Goal: Check status: Check status

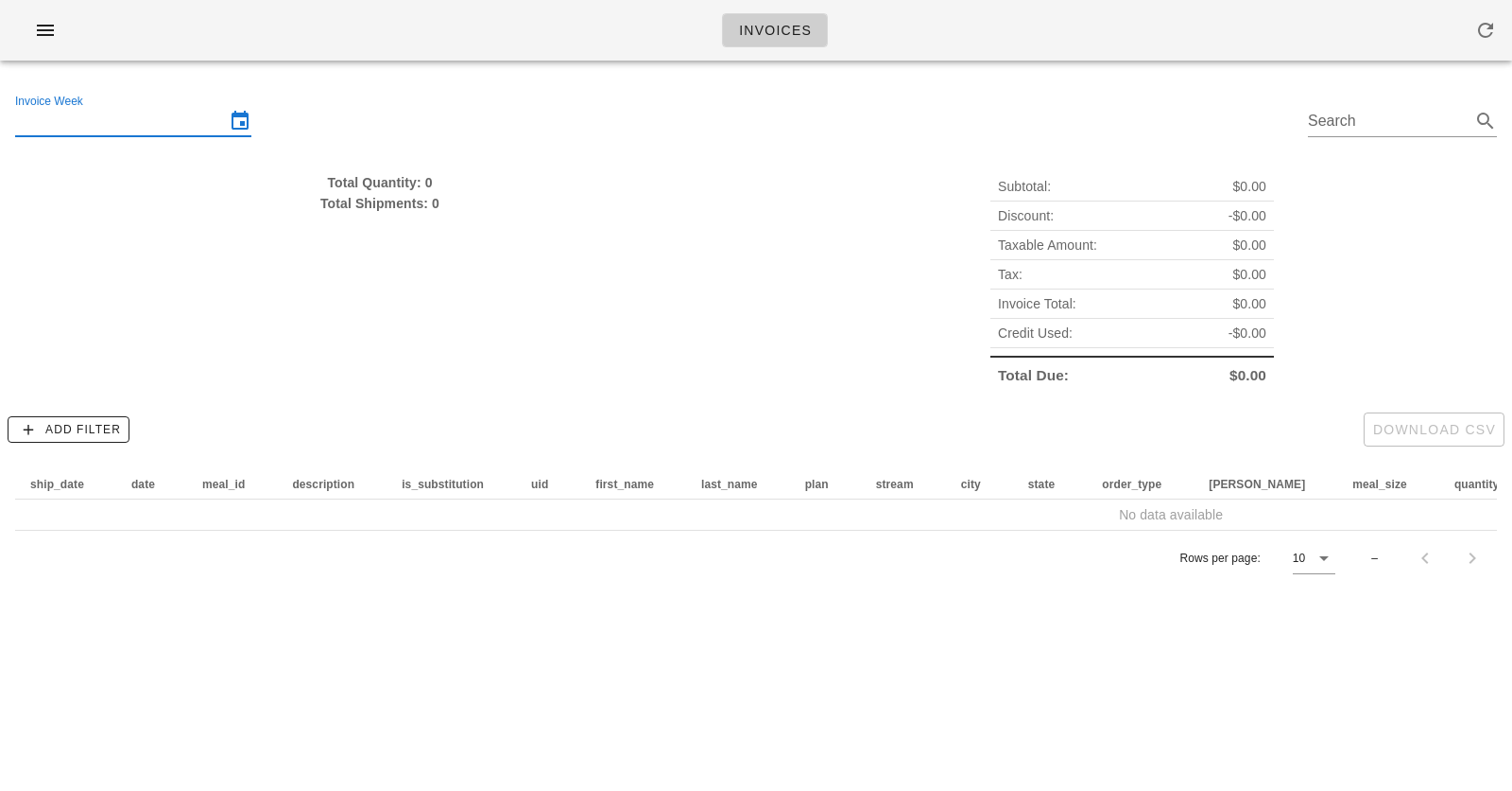
click at [151, 116] on input "Invoice Week" at bounding box center [120, 121] width 210 height 30
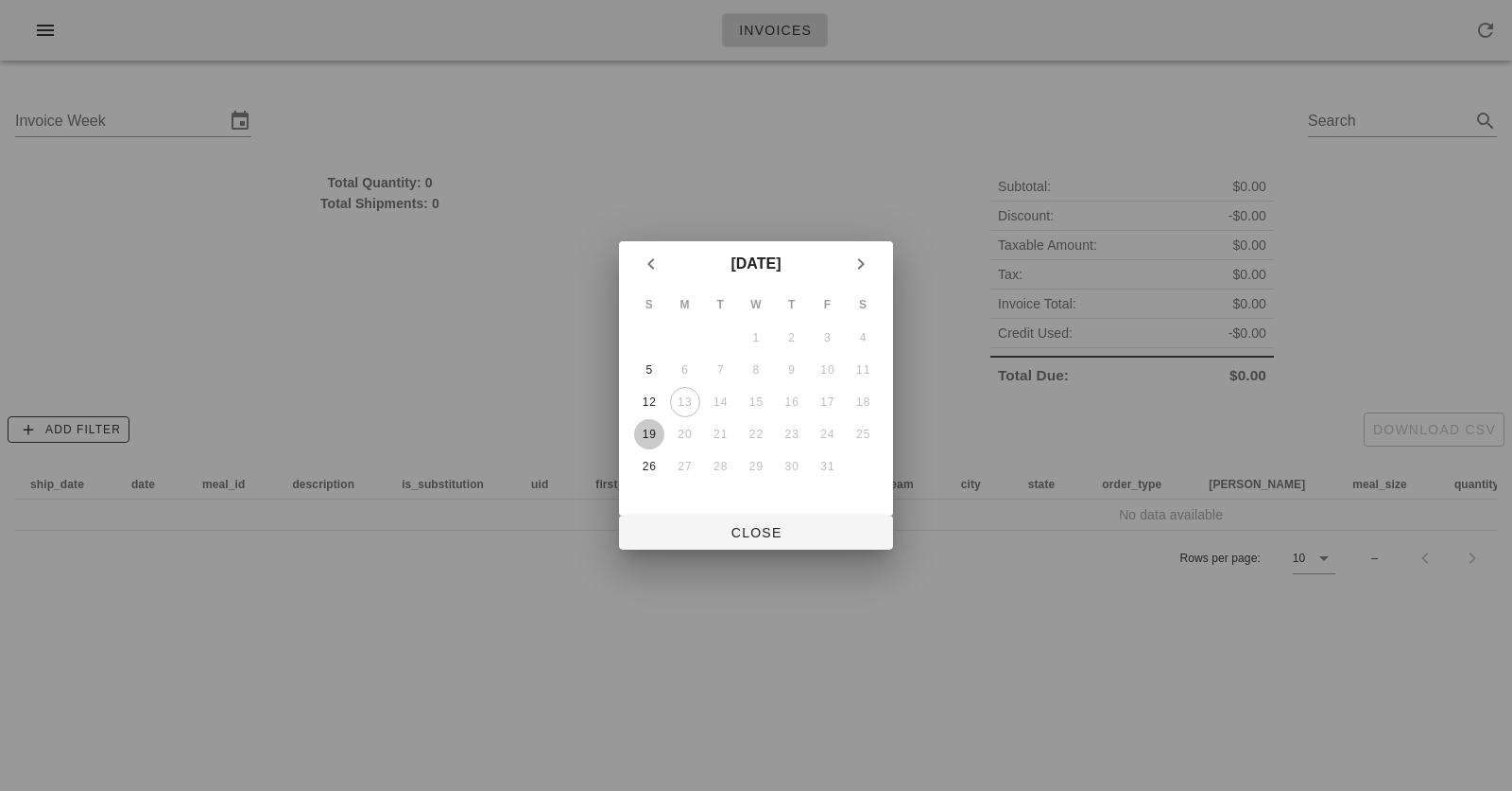
click at [646, 430] on div "19" at bounding box center [650, 434] width 30 height 13
click at [731, 530] on span "Close" at bounding box center [756, 533] width 244 height 15
type input "[DATE]"
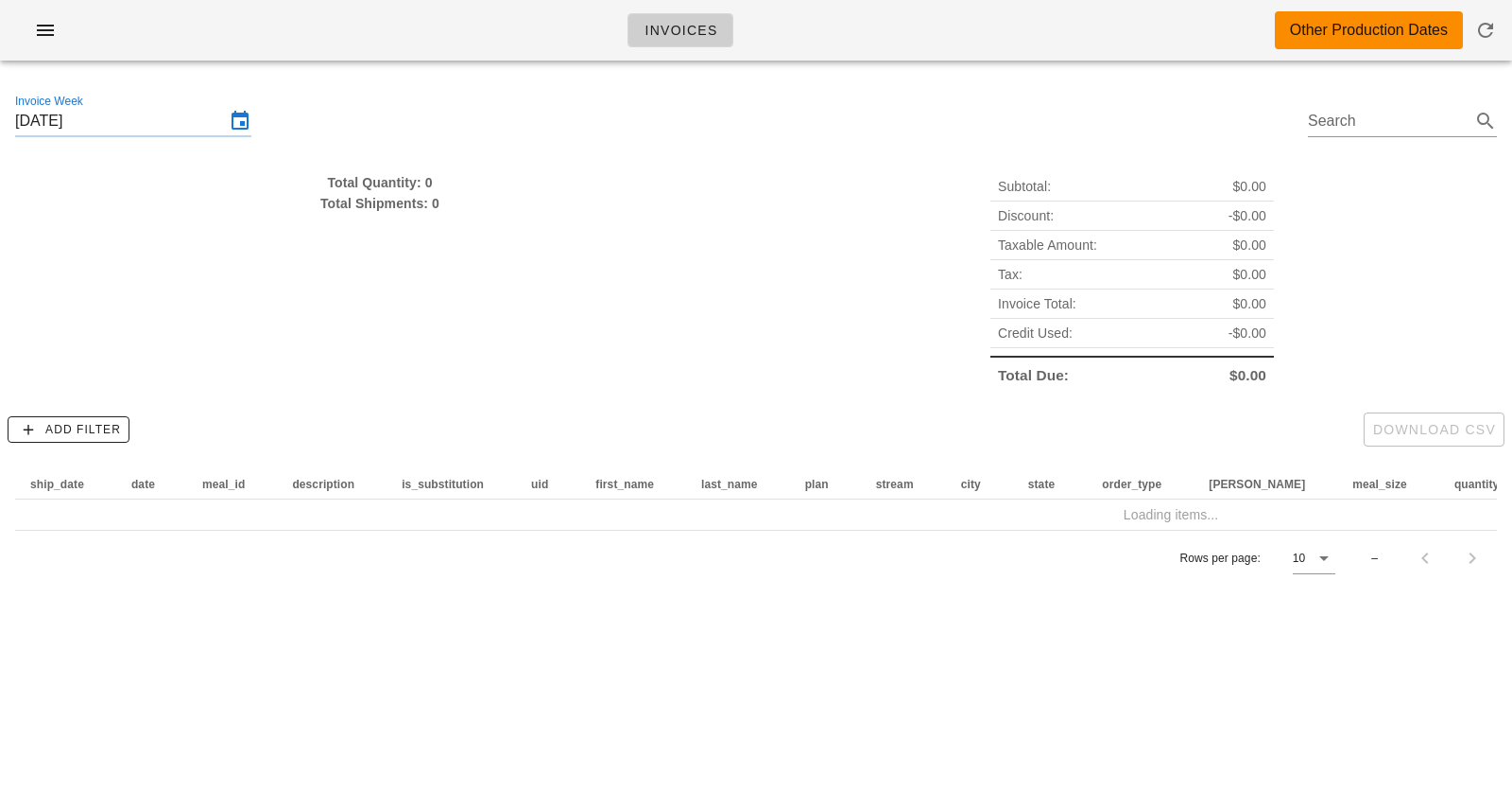
click at [390, 186] on div "Total Quantity: 0" at bounding box center [380, 183] width 730 height 21
drag, startPoint x: 390, startPoint y: 186, endPoint x: 390, endPoint y: 211, distance: 25.0
click at [390, 211] on div "Total Quantity: 0 Total Shipments: 0" at bounding box center [380, 193] width 730 height 42
click at [390, 211] on div "Total Shipments: 0" at bounding box center [380, 203] width 730 height 21
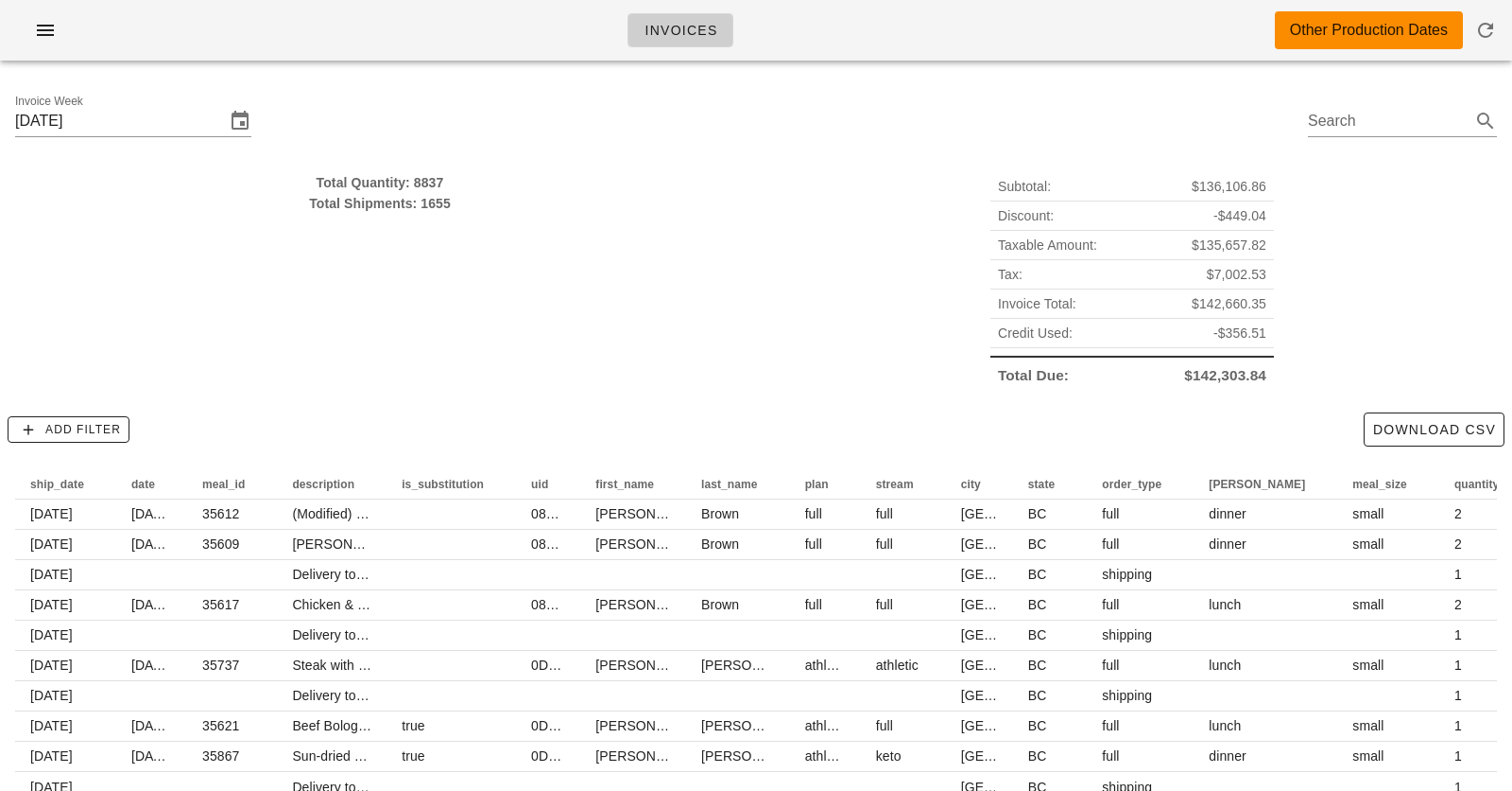
click at [466, 112] on div "Invoice Week [DATE] Search" at bounding box center [756, 124] width 1512 height 97
